Goal: Task Accomplishment & Management: Manage account settings

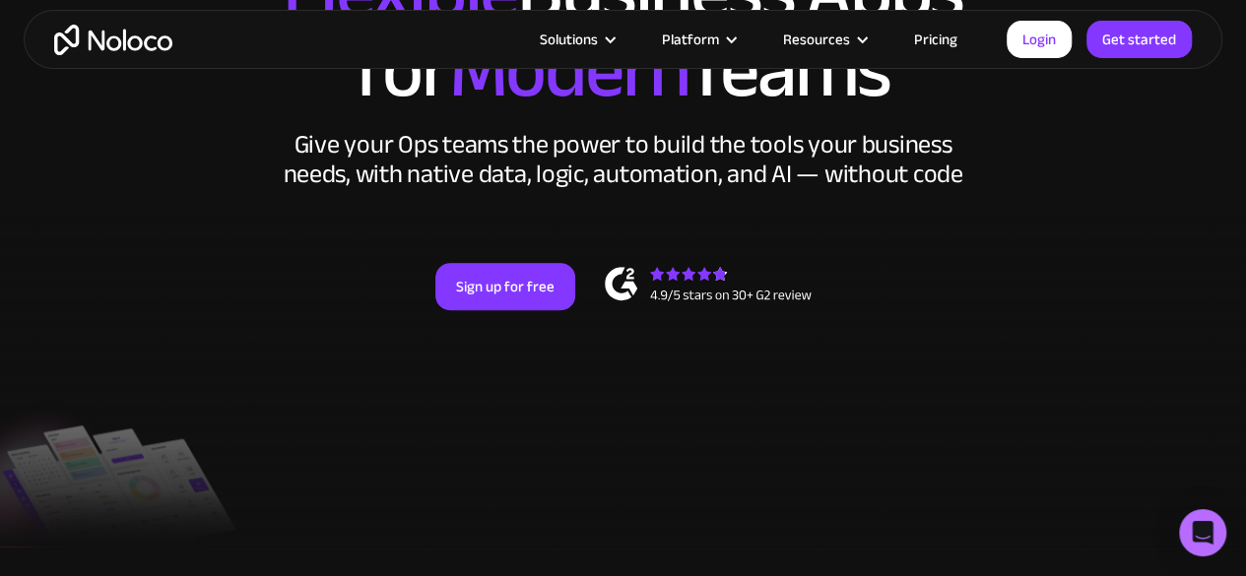
scroll to position [281, 0]
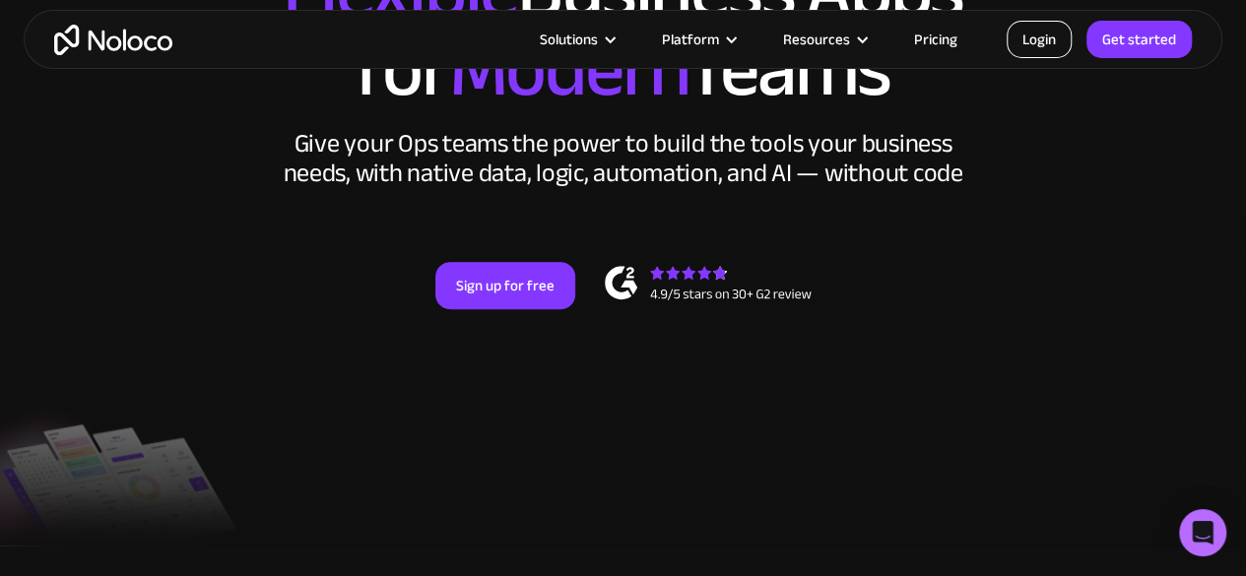
click at [1040, 39] on link "Login" at bounding box center [1039, 39] width 65 height 37
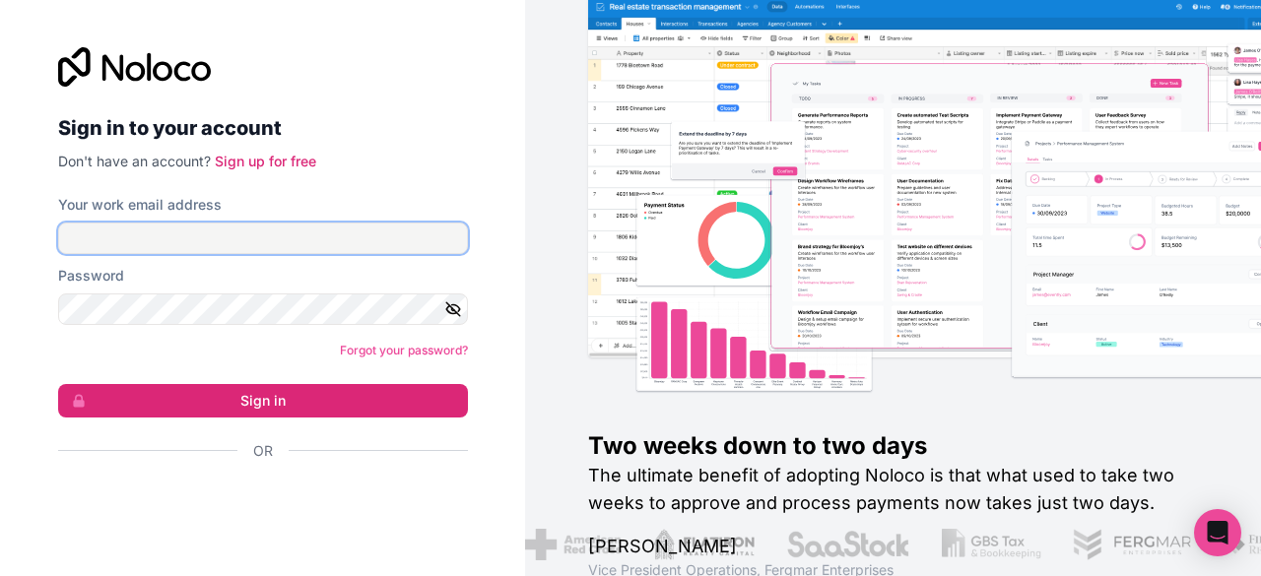
click at [347, 237] on input "Your work email address" at bounding box center [263, 239] width 410 height 32
click at [297, 296] on form "Your work email address Password Forgot your password? Sign in Or" at bounding box center [263, 362] width 410 height 335
type input "dev@monarchlabs.ai"
click at [461, 198] on div "Your work email address" at bounding box center [263, 205] width 410 height 20
